Goal: Task Accomplishment & Management: Use online tool/utility

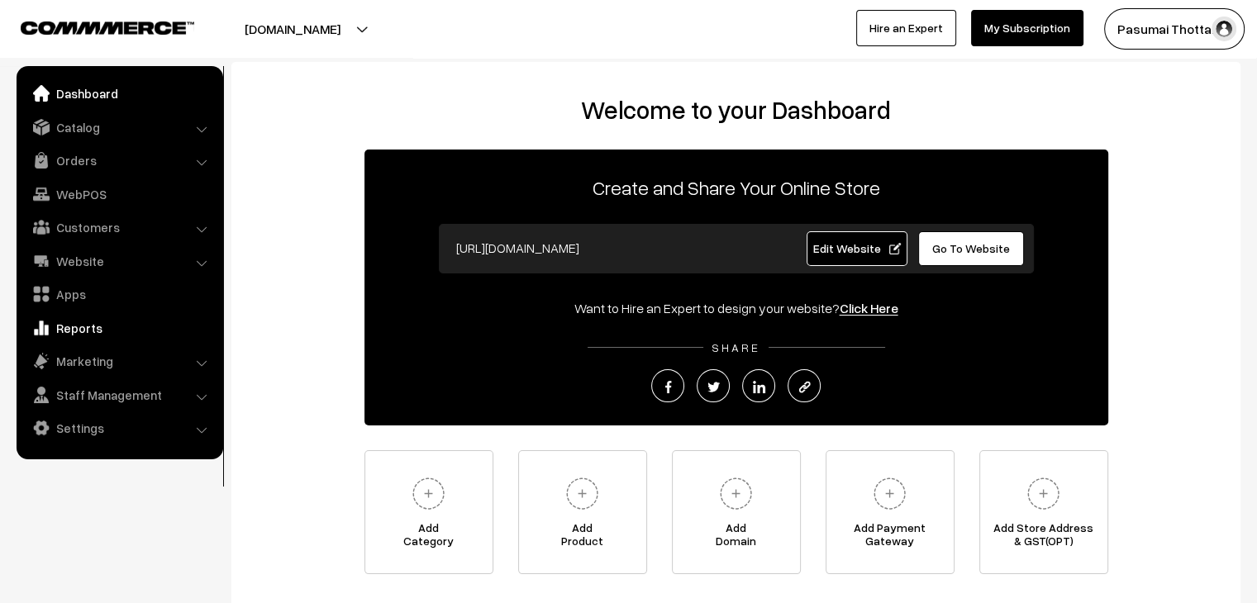
click at [93, 335] on link "Reports" at bounding box center [119, 328] width 197 height 30
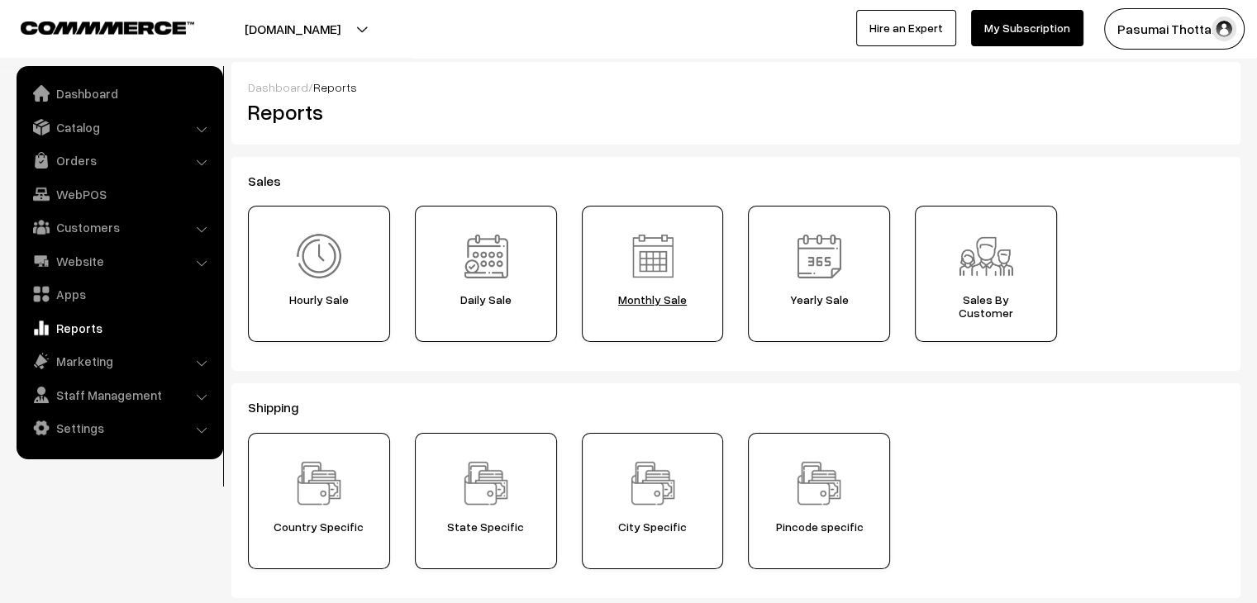
click at [639, 302] on span "Monthly Sale" at bounding box center [653, 299] width 131 height 13
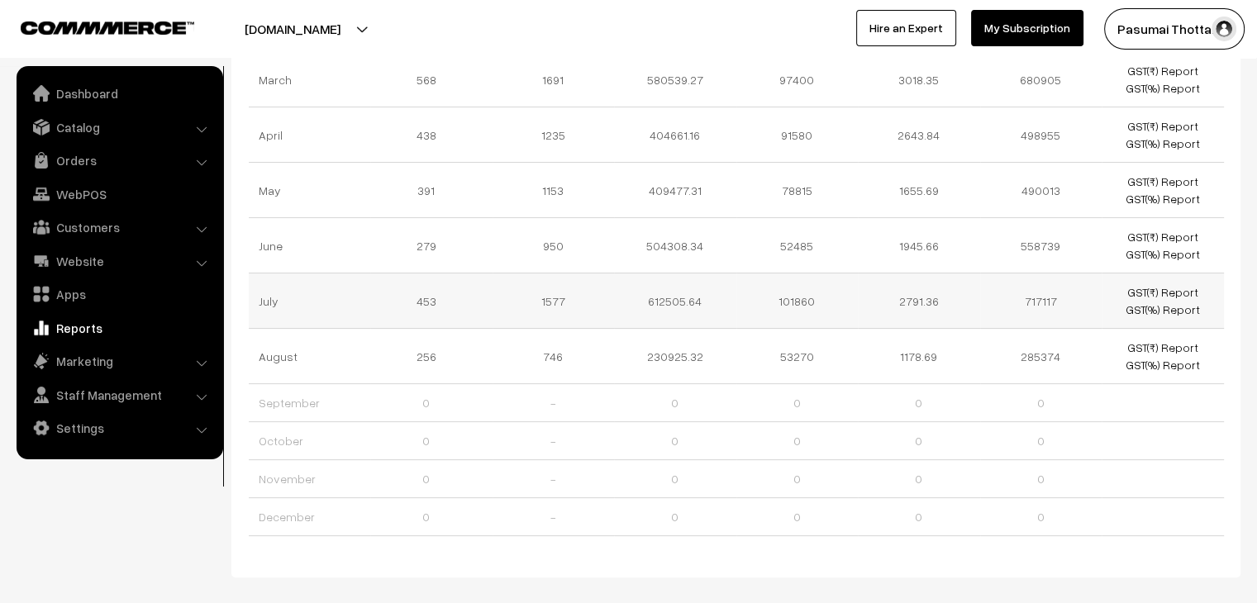
scroll to position [248, 0]
